Goal: Information Seeking & Learning: Learn about a topic

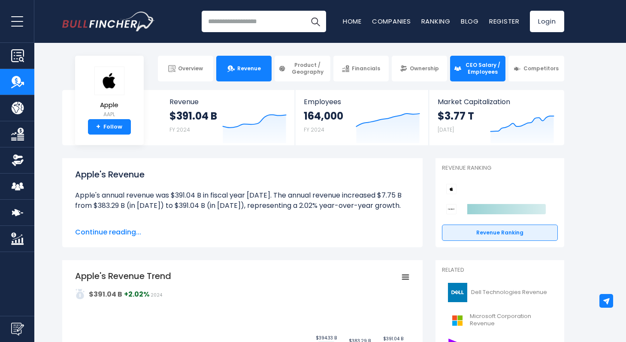
click at [467, 68] on span "CEO Salary / Employees" at bounding box center [483, 68] width 38 height 13
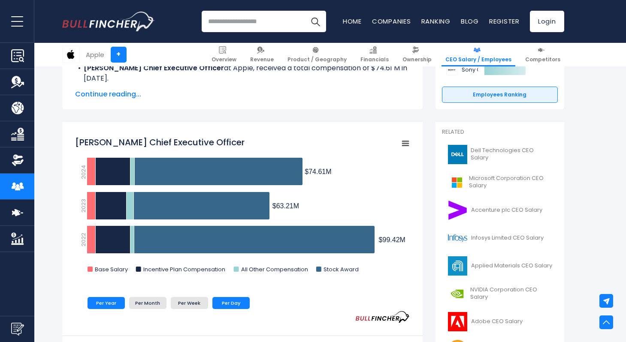
scroll to position [184, 0]
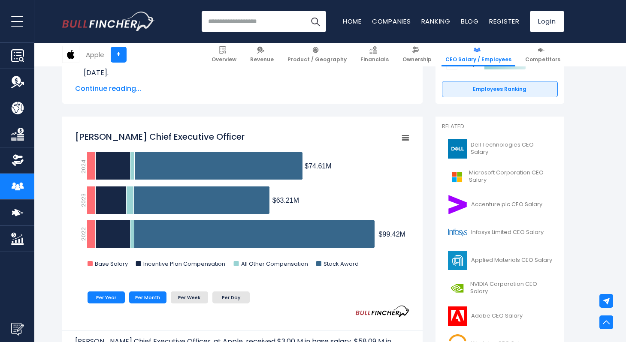
click at [154, 302] on li "Per Month" at bounding box center [147, 298] width 37 height 12
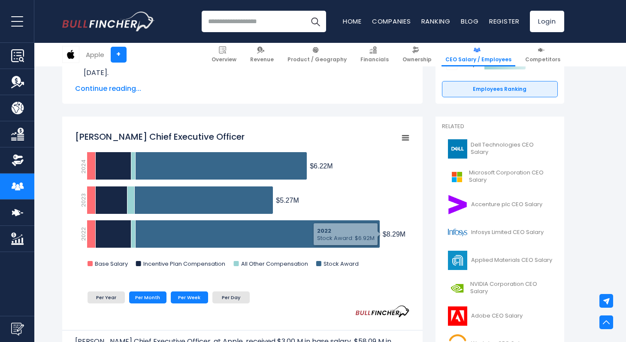
click at [196, 304] on li "Per Week" at bounding box center [189, 298] width 37 height 12
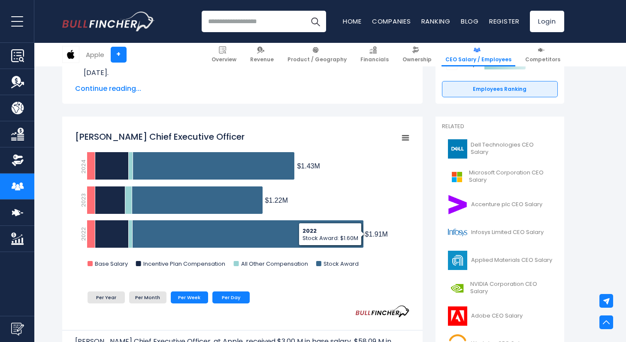
click at [221, 302] on li "Per Day" at bounding box center [230, 298] width 37 height 12
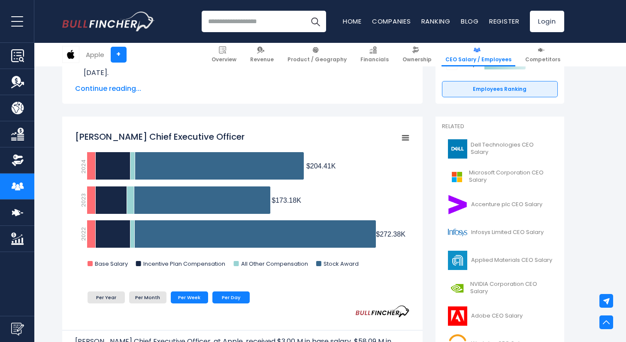
click at [194, 300] on li "Per Week" at bounding box center [189, 298] width 37 height 12
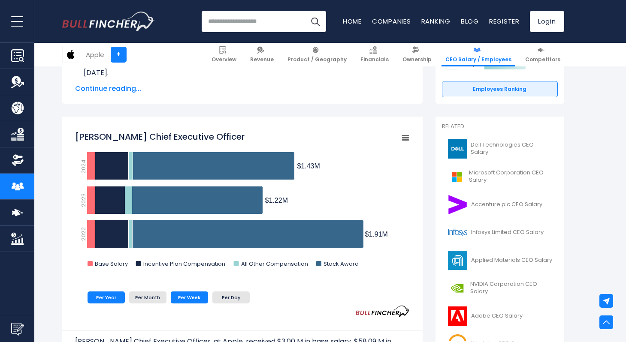
click at [112, 300] on li "Per Year" at bounding box center [106, 298] width 37 height 12
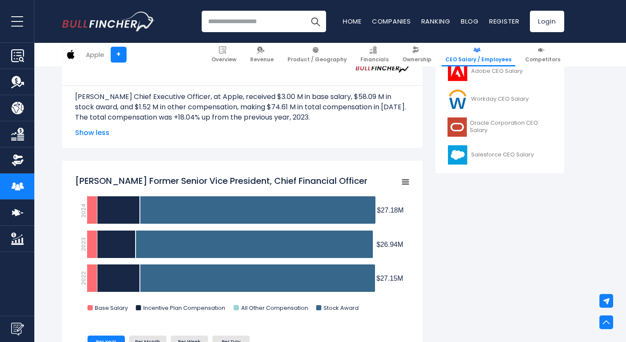
scroll to position [555, 0]
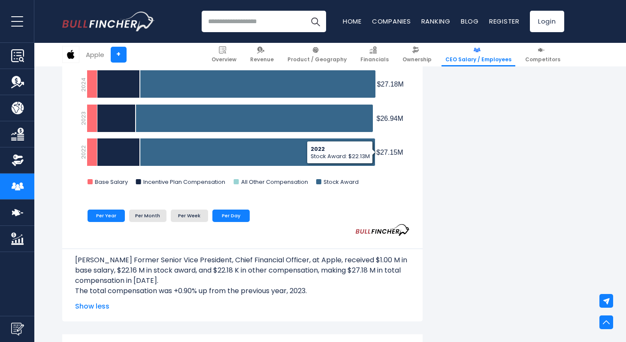
click at [239, 219] on li "Per Day" at bounding box center [230, 216] width 37 height 12
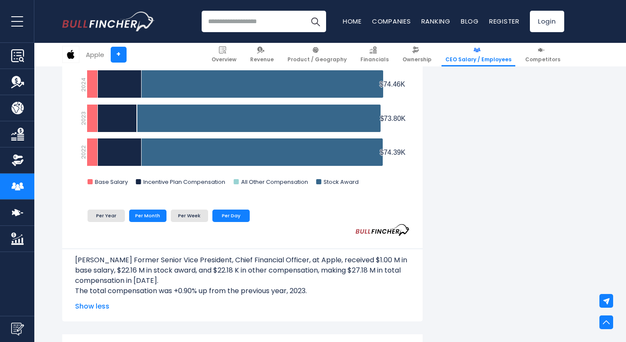
click at [150, 217] on li "Per Month" at bounding box center [147, 216] width 37 height 12
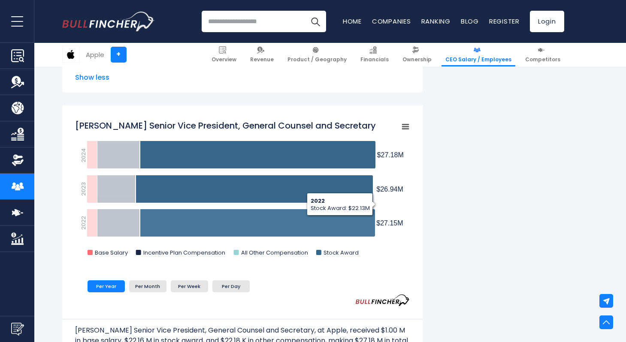
scroll to position [790, 0]
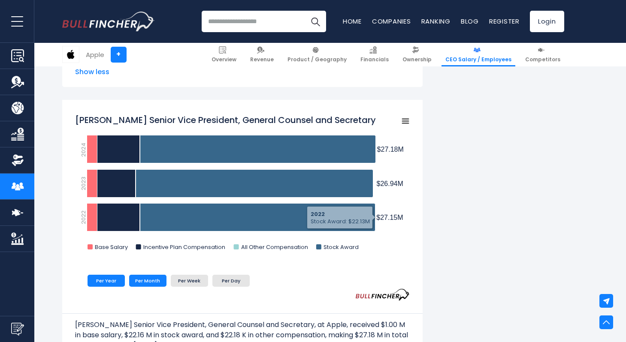
click at [151, 287] on li "Per Month" at bounding box center [147, 281] width 37 height 12
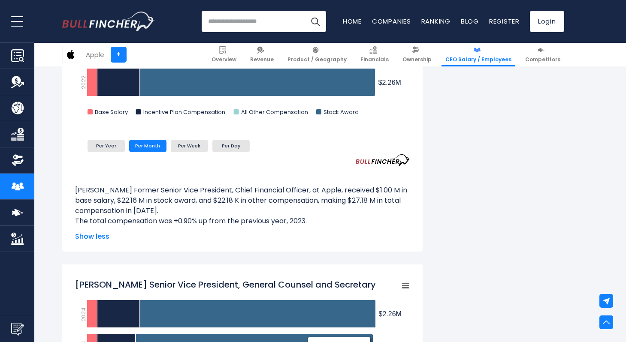
scroll to position [0, 0]
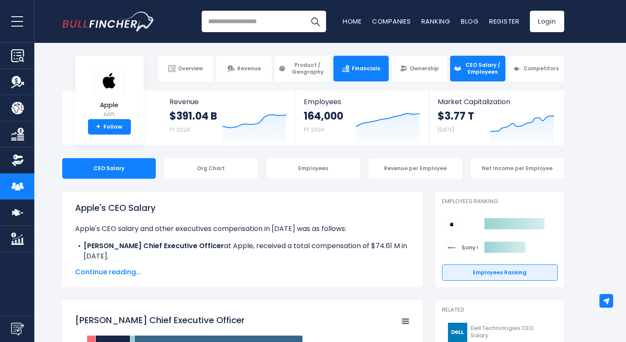
click at [361, 72] on span "Financials" at bounding box center [366, 68] width 28 height 7
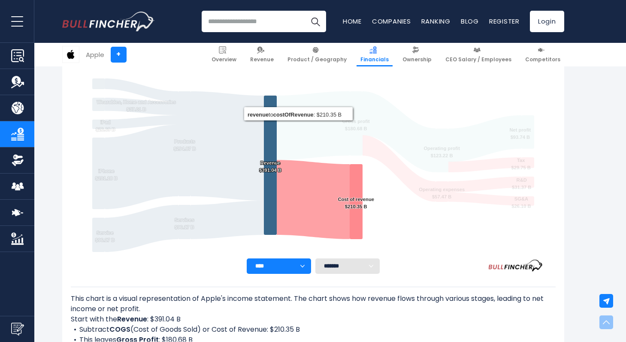
scroll to position [247, 0]
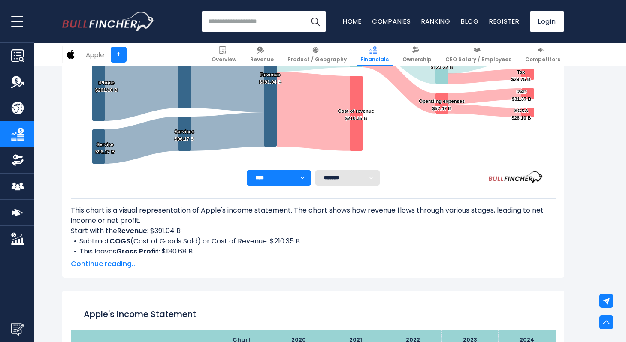
click at [306, 177] on select "**** **** **** **** **** ****" at bounding box center [279, 177] width 64 height 15
click at [342, 181] on select "******* ** ** ** **" at bounding box center [347, 177] width 64 height 15
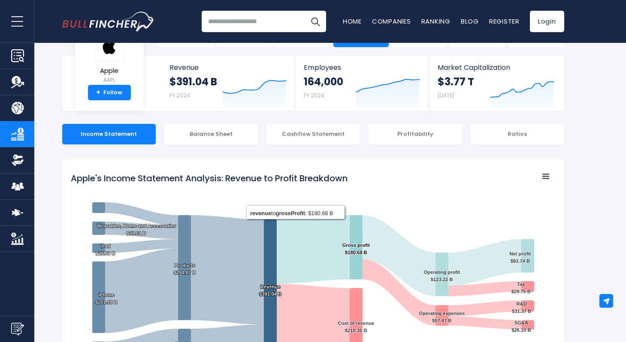
scroll to position [229, 0]
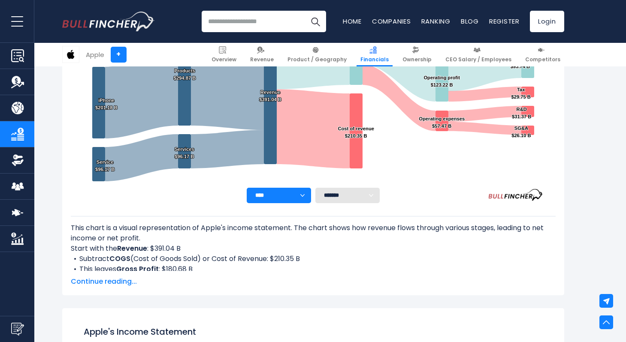
click at [121, 282] on span "Continue reading..." at bounding box center [313, 282] width 485 height 10
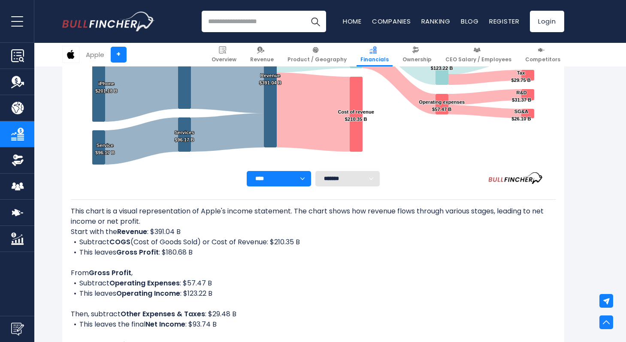
scroll to position [0, 0]
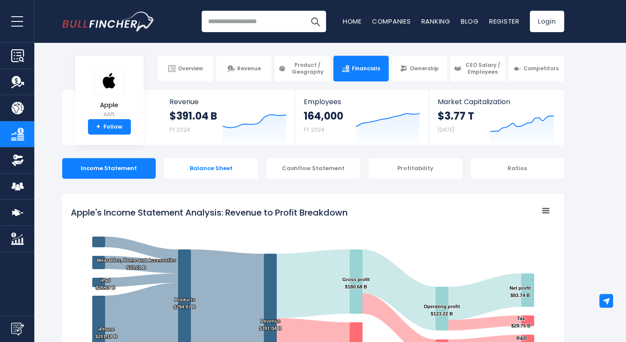
click at [209, 164] on div "Balance Sheet" at bounding box center [211, 168] width 94 height 21
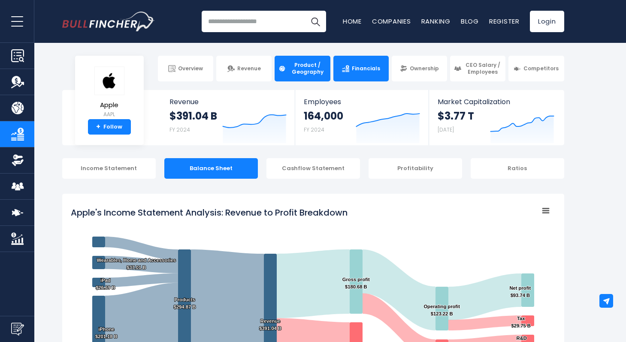
click at [300, 68] on span "Product / Geography" at bounding box center [307, 68] width 38 height 13
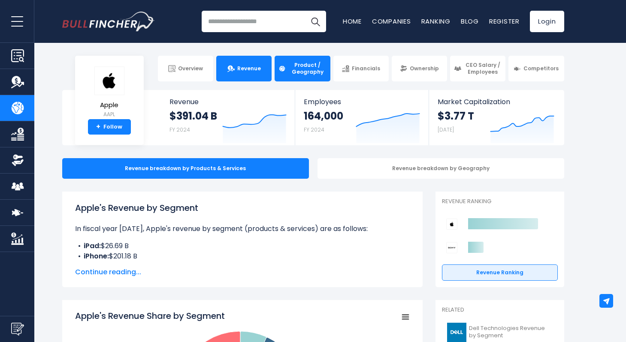
click at [243, 67] on span "Revenue" at bounding box center [249, 68] width 24 height 7
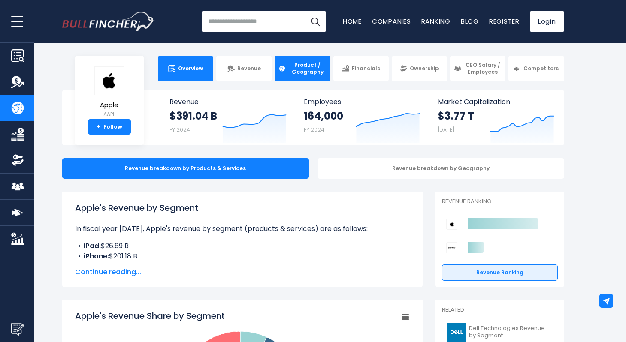
click at [183, 72] on span "Overview" at bounding box center [190, 68] width 25 height 7
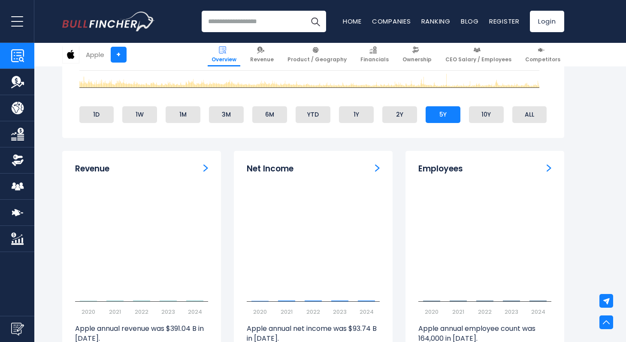
scroll to position [542, 0]
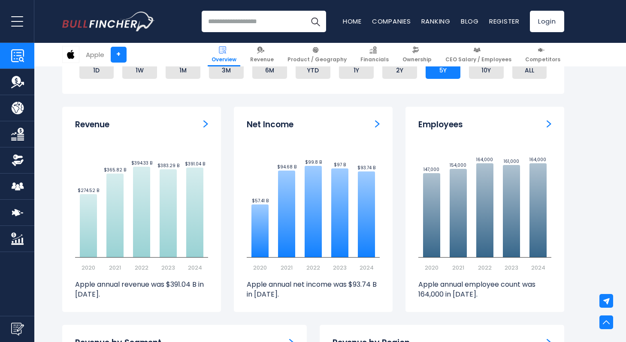
click at [377, 126] on img "Net income" at bounding box center [377, 124] width 5 height 8
click at [285, 126] on h3 "Net Income" at bounding box center [270, 125] width 47 height 11
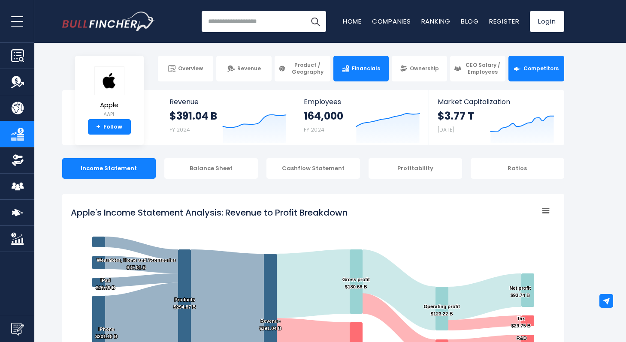
click at [517, 73] on link "Competitors" at bounding box center [535, 69] width 55 height 26
click at [523, 72] on span "Competitors" at bounding box center [540, 68] width 35 height 7
click at [545, 70] on span "Competitors" at bounding box center [540, 68] width 35 height 7
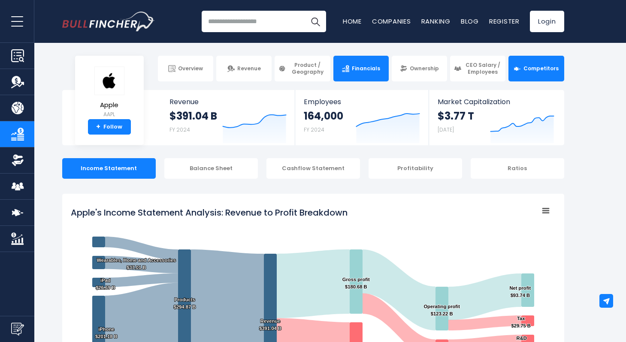
click at [545, 70] on span "Competitors" at bounding box center [540, 68] width 35 height 7
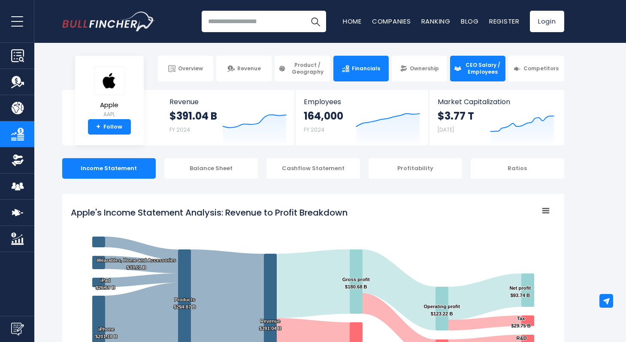
click at [482, 71] on span "CEO Salary / Employees" at bounding box center [483, 68] width 38 height 13
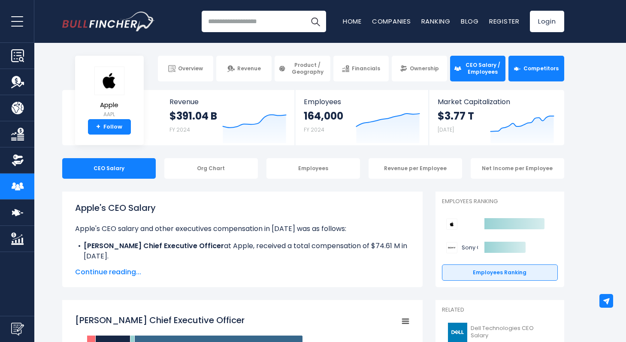
click at [529, 67] on span "Competitors" at bounding box center [540, 68] width 35 height 7
click at [535, 68] on span "Competitors" at bounding box center [540, 68] width 35 height 7
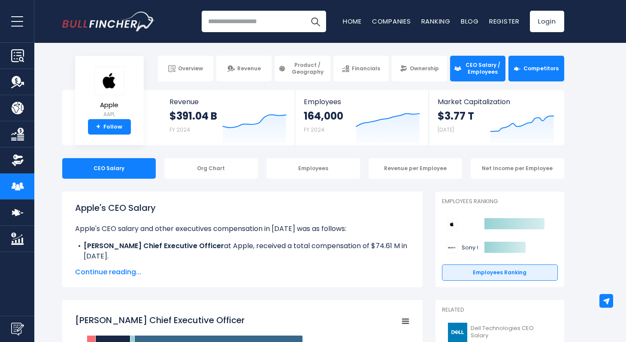
click at [535, 68] on span "Competitors" at bounding box center [540, 68] width 35 height 7
click at [508, 102] on span "Market Capitalization" at bounding box center [496, 102] width 117 height 8
click at [459, 101] on span "Market Capitalization" at bounding box center [496, 102] width 117 height 8
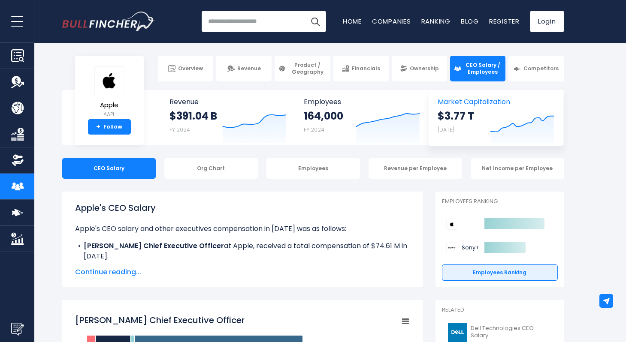
click at [459, 101] on span "Market Capitalization" at bounding box center [496, 102] width 117 height 8
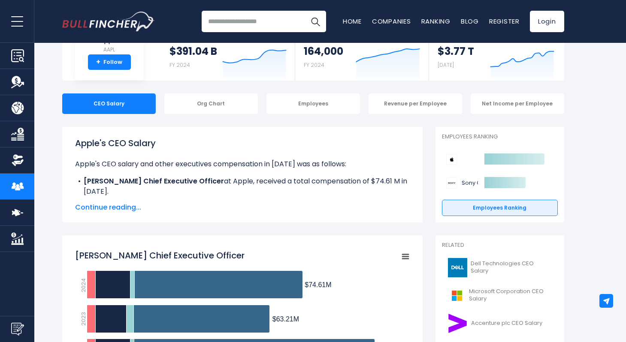
scroll to position [153, 0]
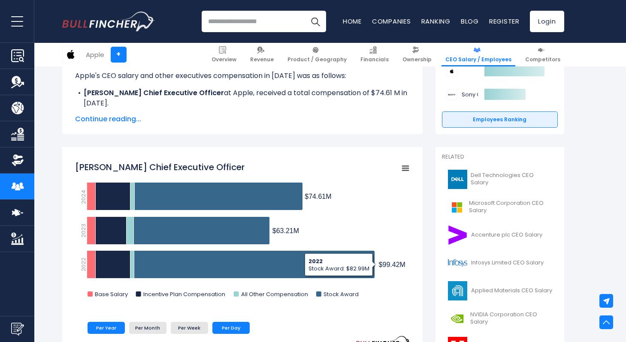
click at [236, 328] on li "Per Day" at bounding box center [230, 328] width 37 height 12
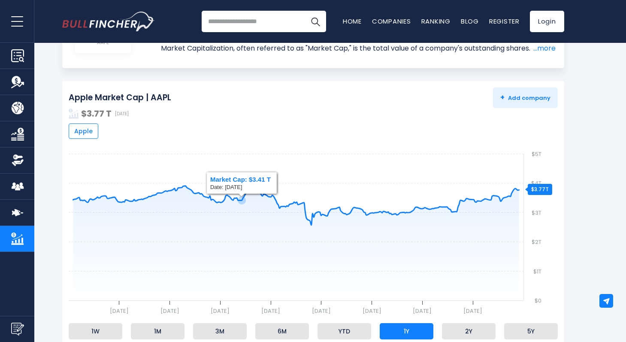
scroll to position [118, 0]
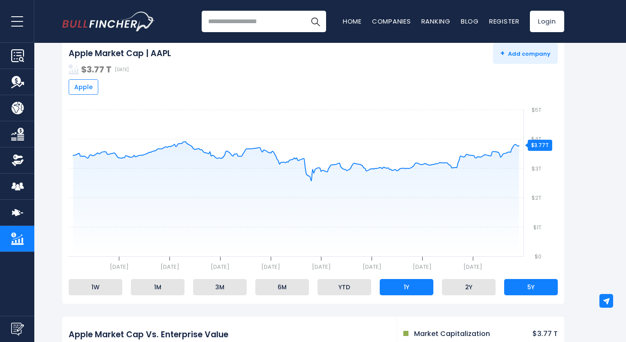
click at [517, 288] on li "5Y" at bounding box center [531, 287] width 54 height 16
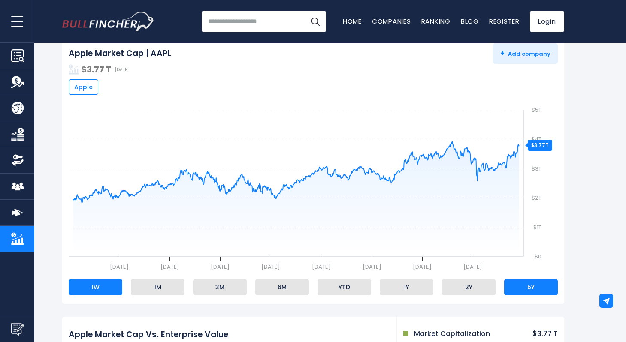
click at [104, 289] on li "1W" at bounding box center [96, 287] width 54 height 16
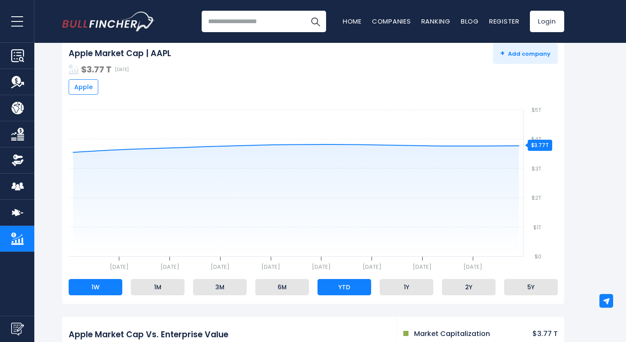
click at [355, 286] on li "YTD" at bounding box center [345, 287] width 54 height 16
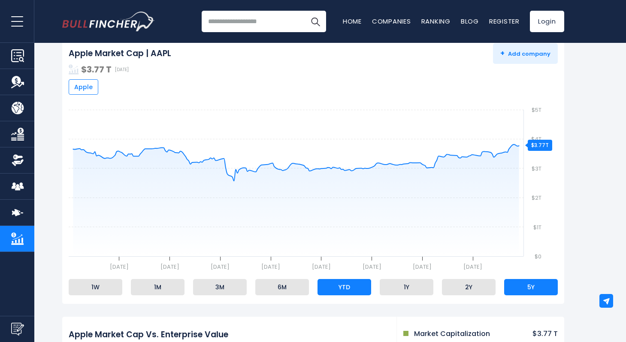
click at [536, 291] on li "5Y" at bounding box center [531, 287] width 54 height 16
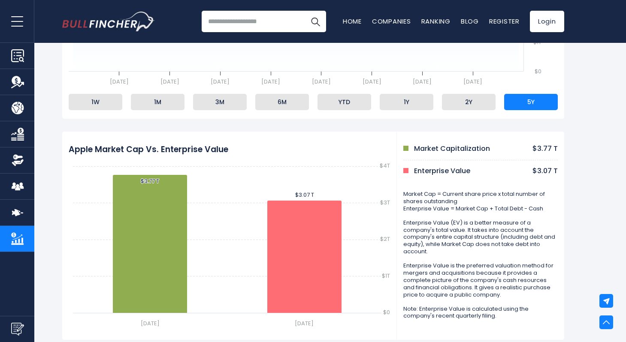
scroll to position [0, 0]
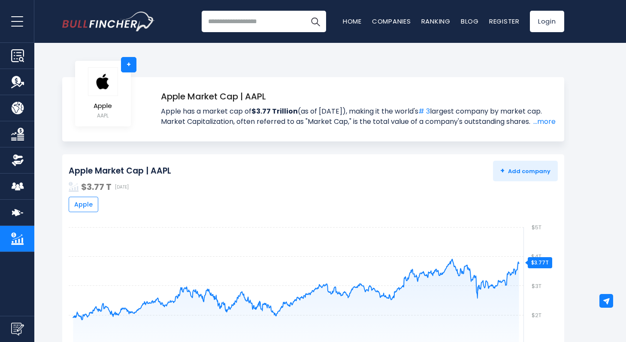
click at [18, 152] on link "Ownership" at bounding box center [17, 161] width 34 height 26
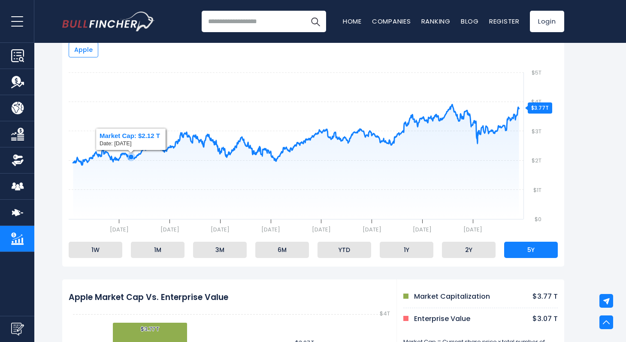
scroll to position [439, 0]
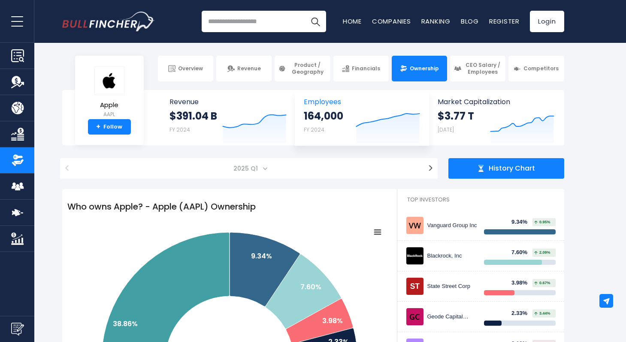
click at [327, 105] on span "Employees" at bounding box center [362, 102] width 116 height 8
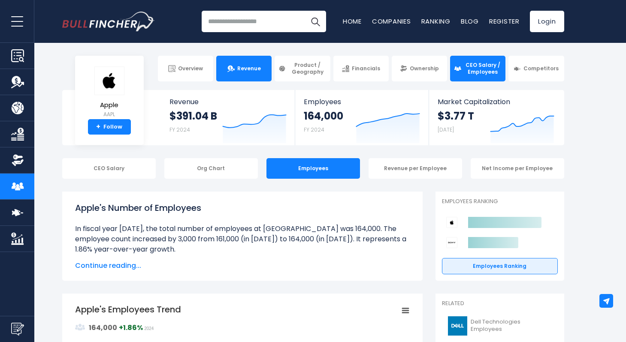
click at [251, 69] on span "Revenue" at bounding box center [249, 68] width 24 height 7
